Goal: Understand process/instructions: Learn how to perform a task or action

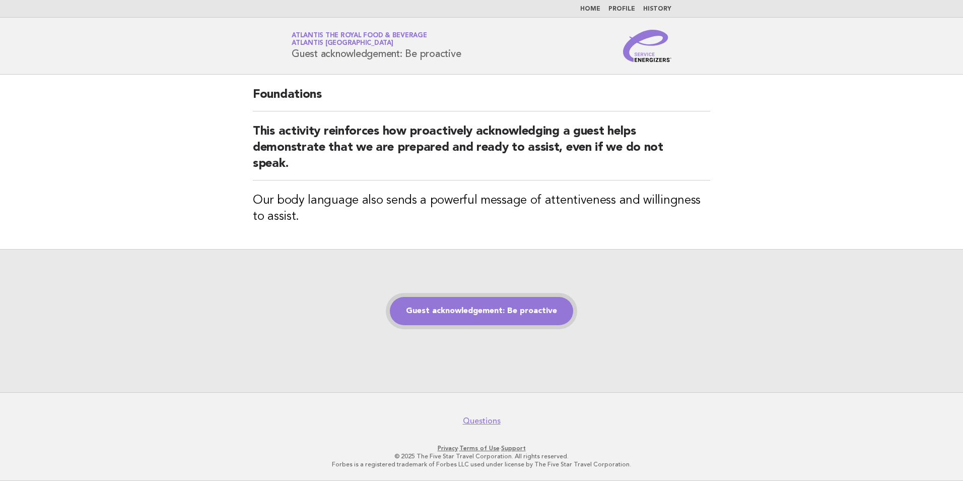
click at [508, 317] on link "Guest acknowledgement: Be proactive" at bounding box center [481, 311] width 183 height 28
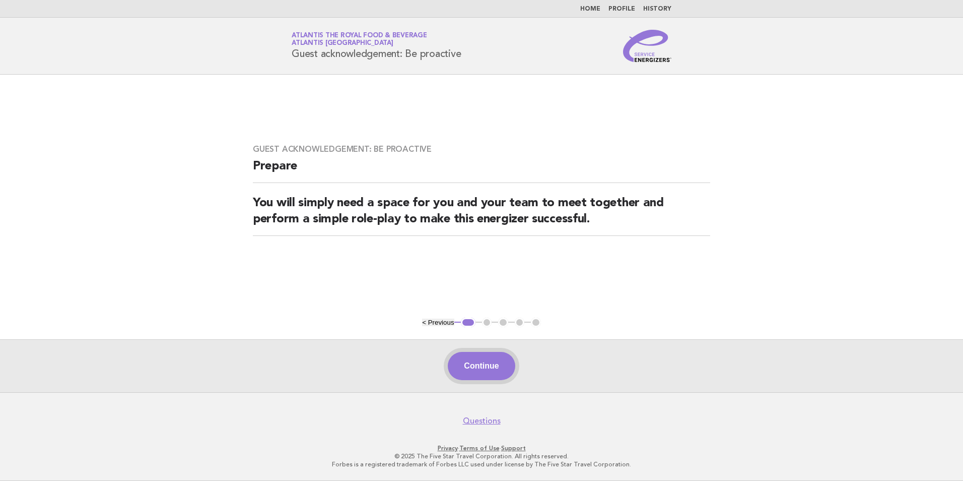
click at [493, 364] on button "Continue" at bounding box center [481, 366] width 67 height 28
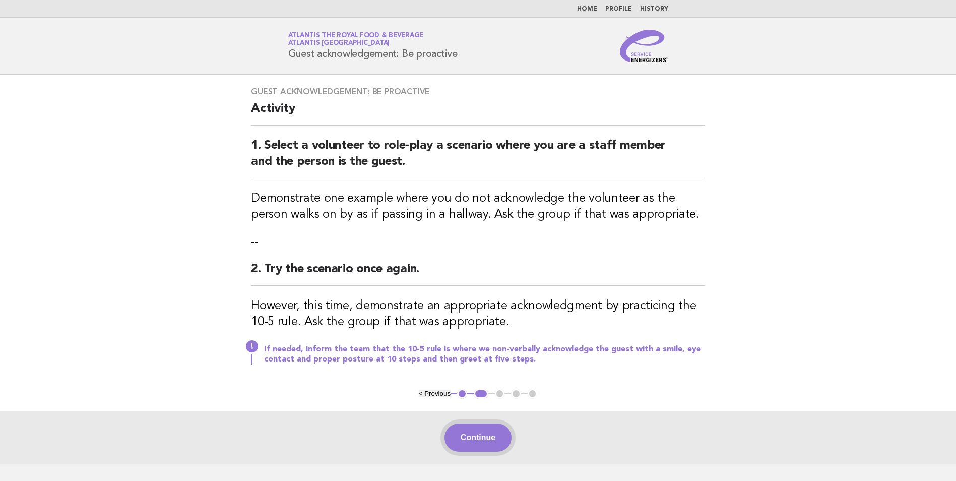
click at [490, 440] on button "Continue" at bounding box center [477, 437] width 67 height 28
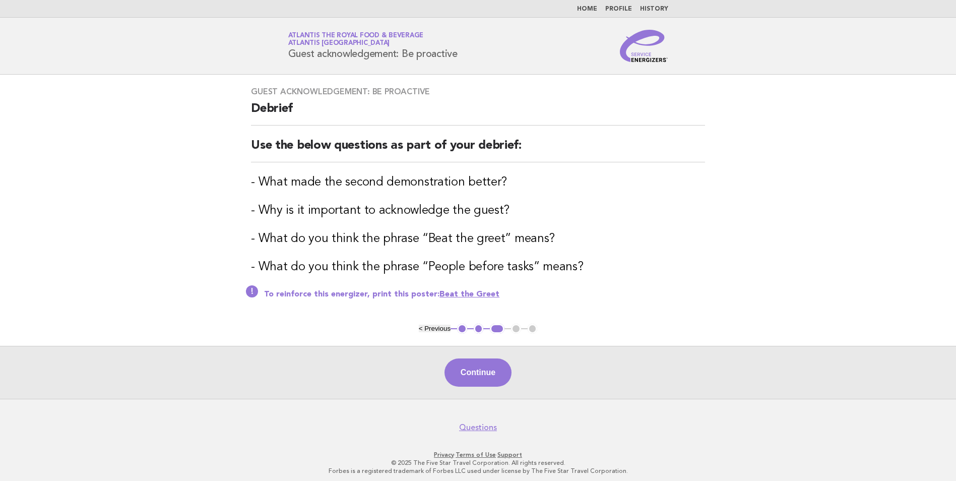
click at [472, 293] on link "Beat the Greet" at bounding box center [469, 294] width 60 height 8
click at [436, 329] on button "< Previous" at bounding box center [435, 328] width 32 height 8
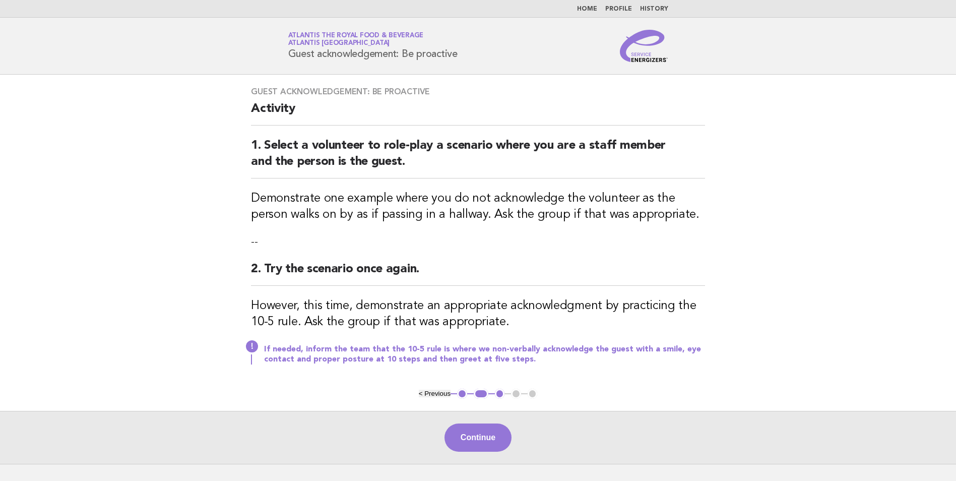
click at [437, 328] on h3 "However, this time, demonstrate an appropriate acknowledgment by practicing the…" at bounding box center [478, 314] width 454 height 32
click at [435, 390] on button "< Previous" at bounding box center [435, 393] width 32 height 8
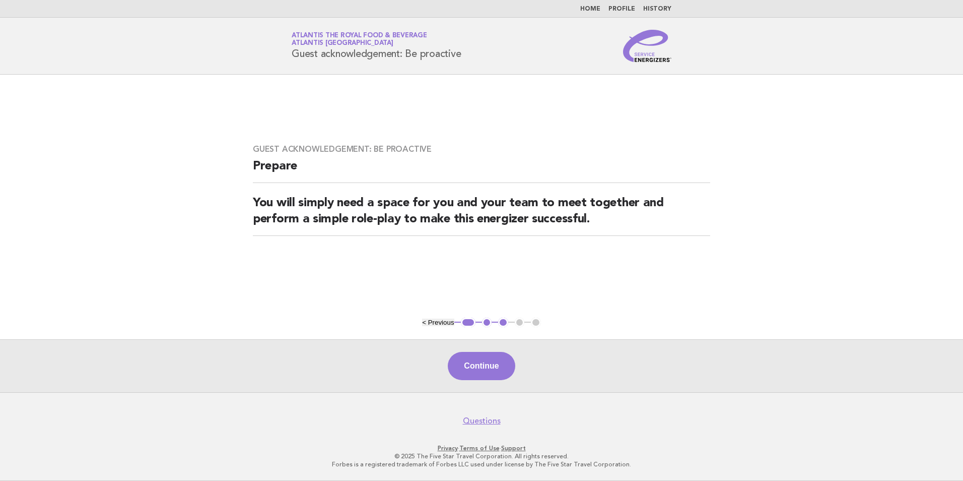
click at [429, 322] on button "< Previous" at bounding box center [438, 322] width 32 height 8
click at [446, 321] on button "< Previous" at bounding box center [438, 322] width 32 height 8
click at [499, 366] on button "Continue" at bounding box center [481, 366] width 67 height 28
